Goal: Task Accomplishment & Management: Use online tool/utility

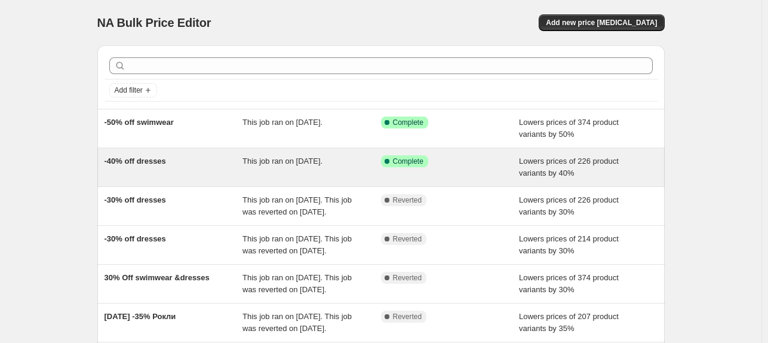
click at [140, 161] on span "-40% off dresses" at bounding box center [134, 160] width 61 height 9
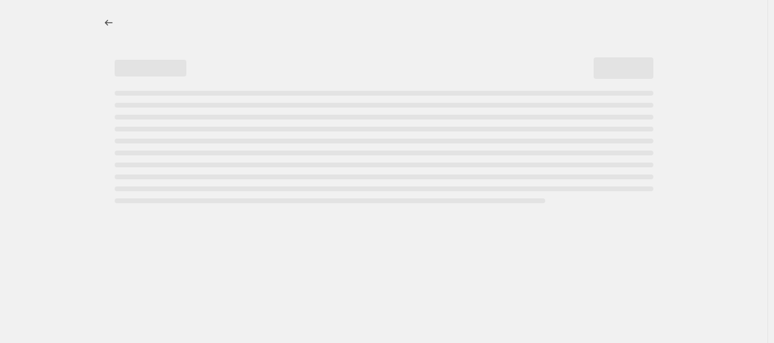
select select "percentage"
select select "collection"
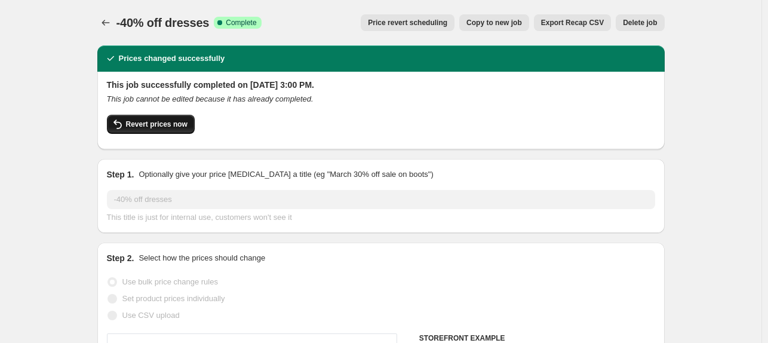
click at [149, 130] on button "Revert prices now" at bounding box center [151, 124] width 88 height 19
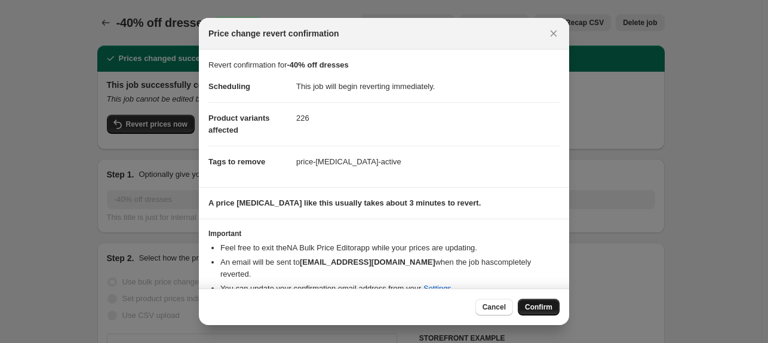
click at [535, 306] on span "Confirm" at bounding box center [538, 307] width 27 height 10
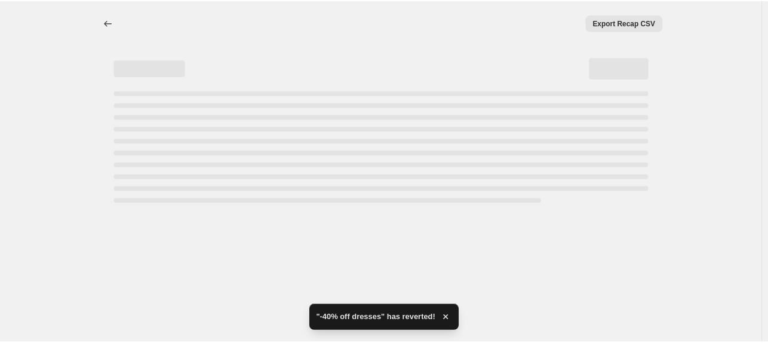
select select "percentage"
select select "collection"
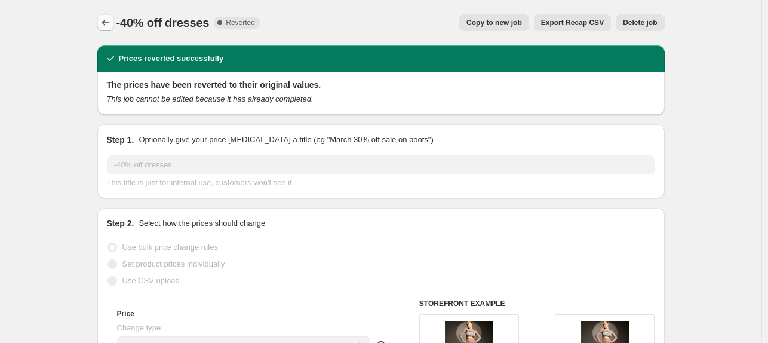
click at [105, 23] on icon "Price change jobs" at bounding box center [105, 23] width 8 height 6
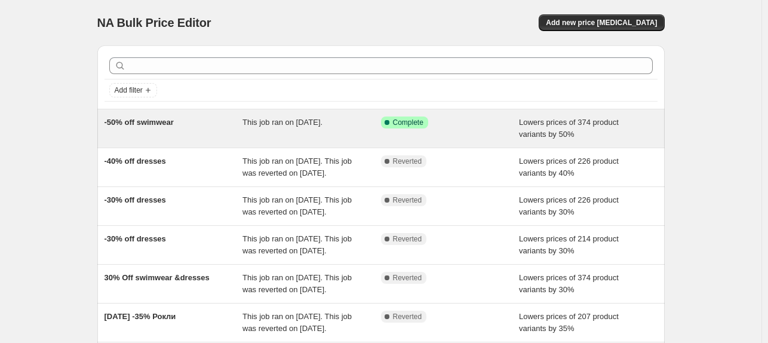
click at [134, 122] on span "-50% off swimwear" at bounding box center [138, 122] width 69 height 9
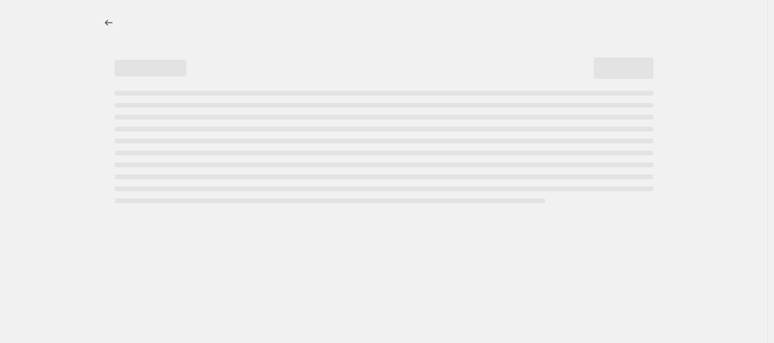
select select "percentage"
select select "collection"
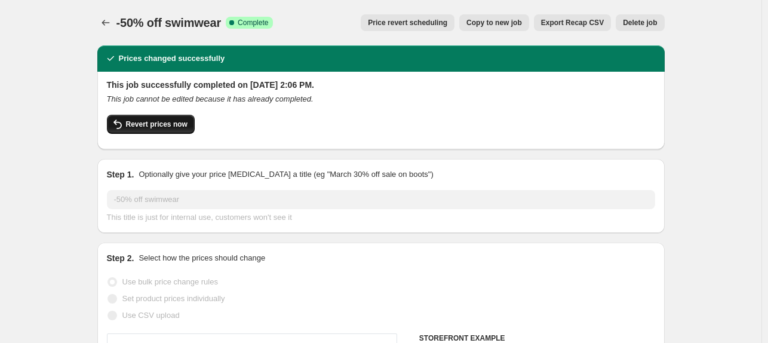
click at [136, 122] on span "Revert prices now" at bounding box center [156, 124] width 61 height 10
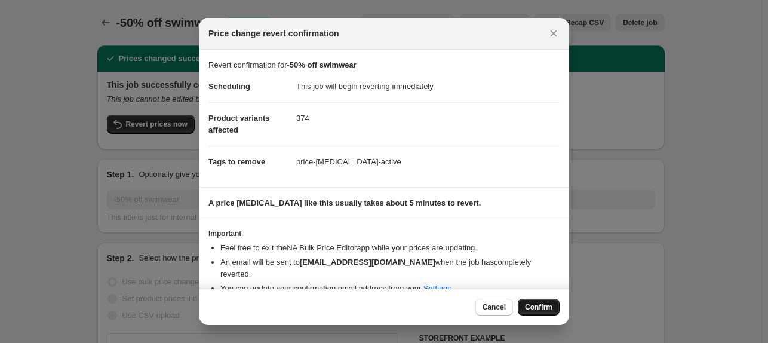
click at [529, 306] on span "Confirm" at bounding box center [538, 307] width 27 height 10
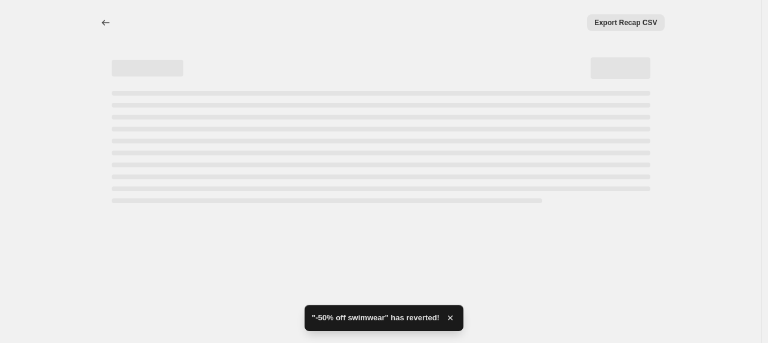
select select "percentage"
select select "collection"
